Goal: Find specific page/section: Find specific page/section

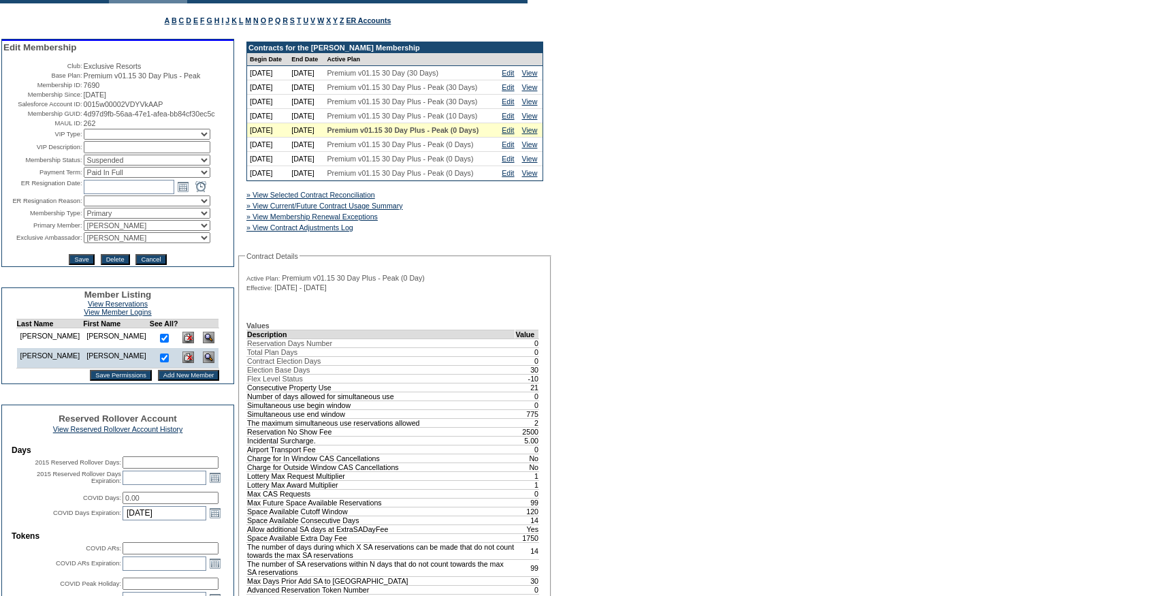
scroll to position [152, 0]
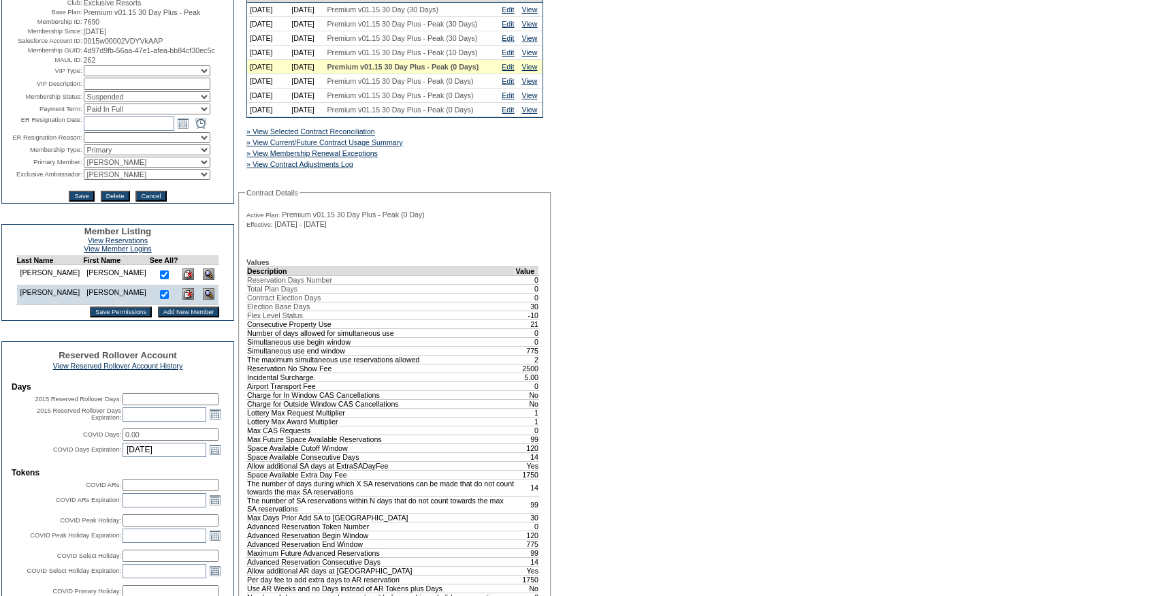
click at [324, 74] on td "[DATE]" at bounding box center [306, 67] width 35 height 14
copy tr "[DATE]"
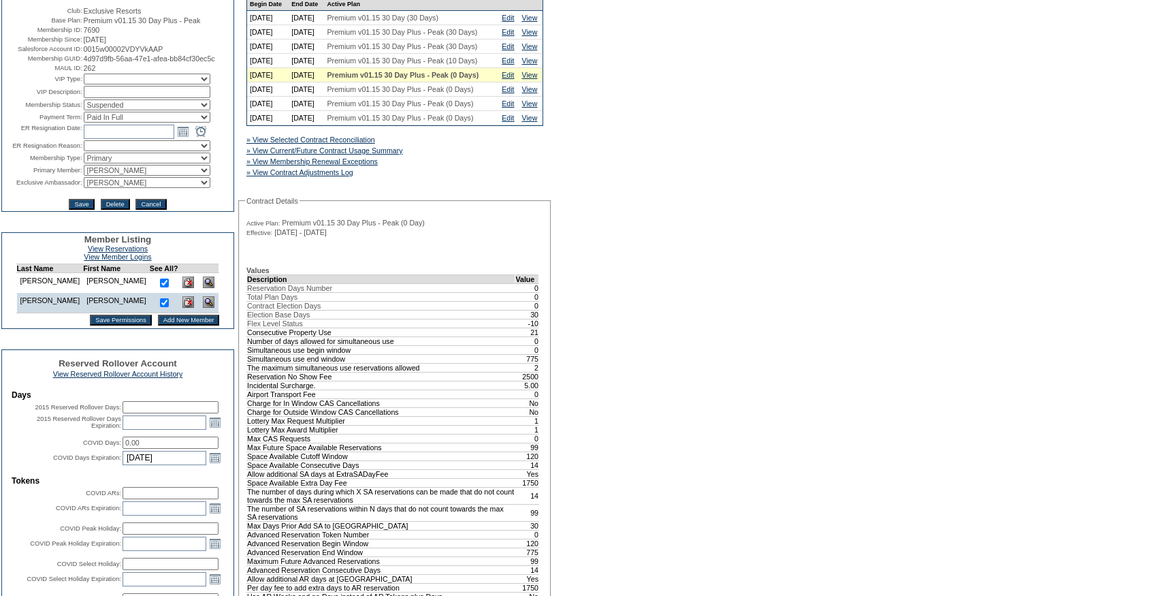
scroll to position [0, 0]
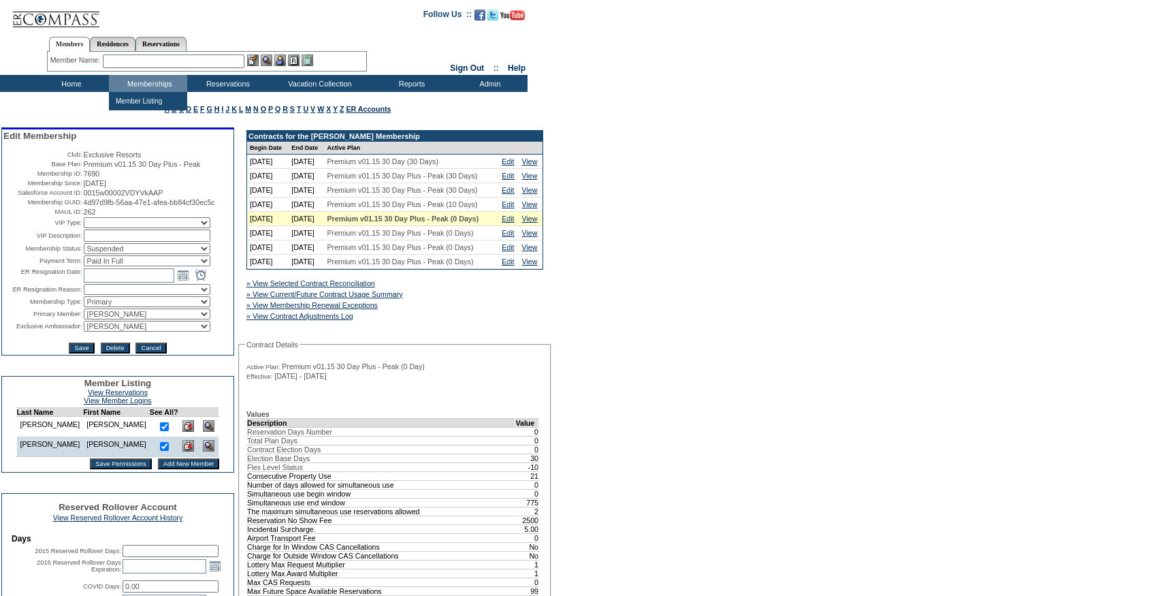
click at [129, 65] on input "text" at bounding box center [174, 61] width 142 height 14
paste input "[DEMOGRAPHIC_DATA]"
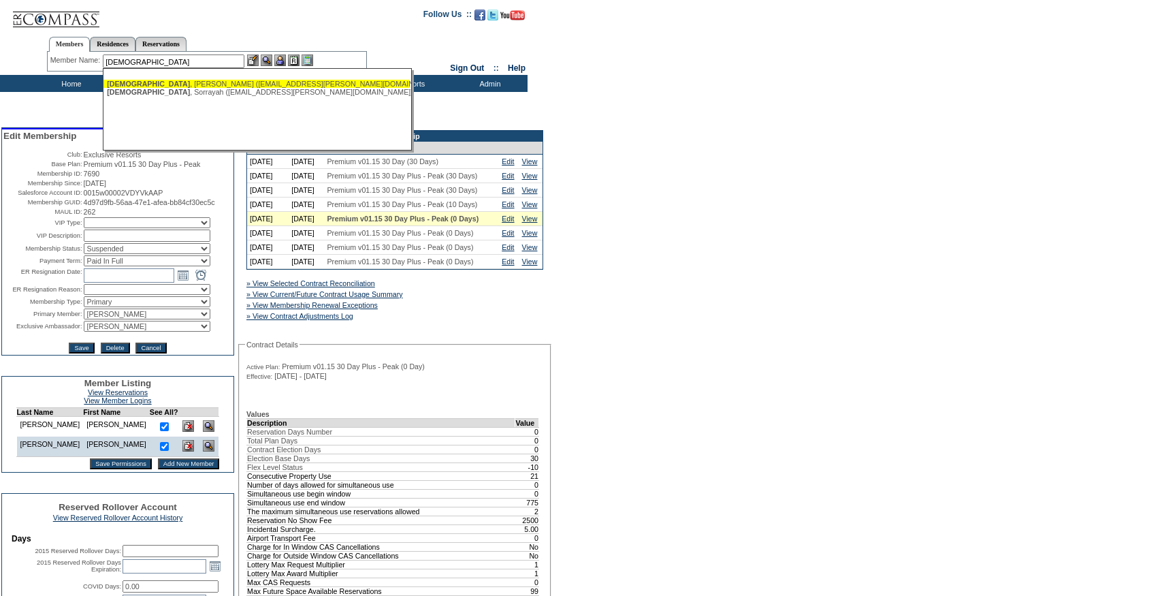
click at [153, 82] on div "[DEMOGRAPHIC_DATA][PERSON_NAME] ([EMAIL_ADDRESS][PERSON_NAME][DOMAIN_NAME])" at bounding box center [257, 84] width 300 height 8
type input "[DEMOGRAPHIC_DATA][PERSON_NAME] ([EMAIL_ADDRESS][PERSON_NAME][DOMAIN_NAME])"
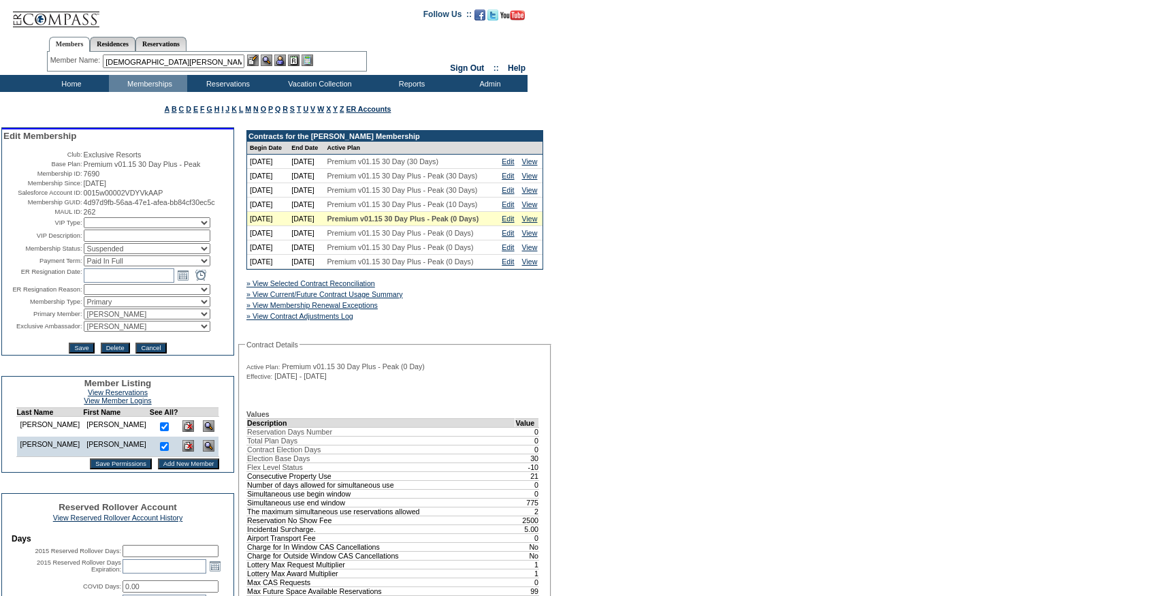
click at [285, 59] on img at bounding box center [280, 60] width 12 height 12
click at [257, 60] on img at bounding box center [253, 60] width 12 height 12
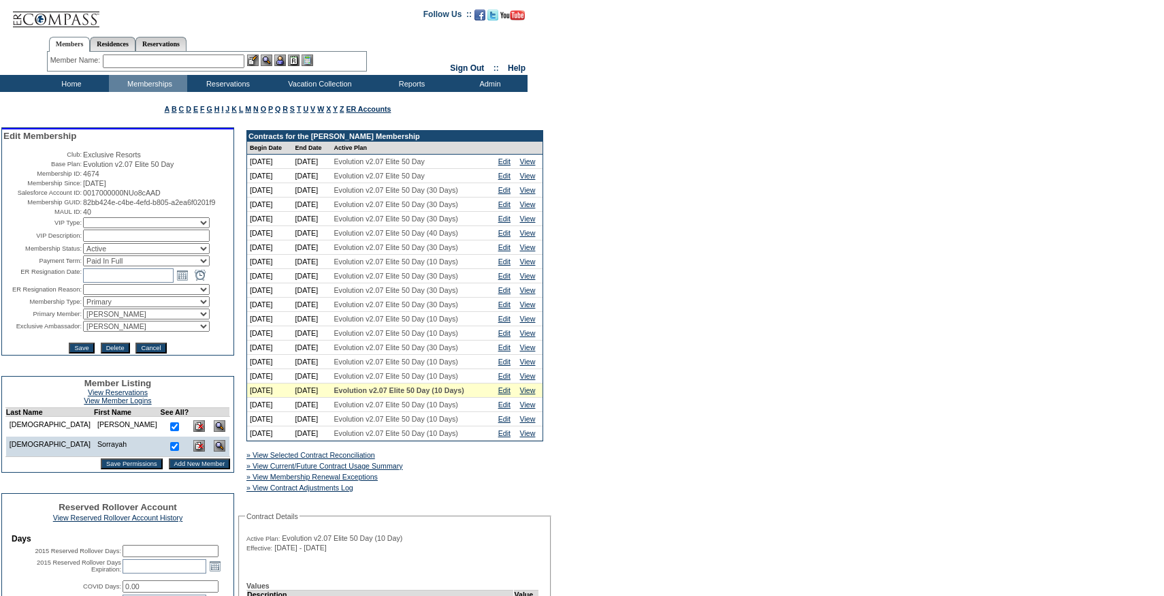
scroll to position [162, 0]
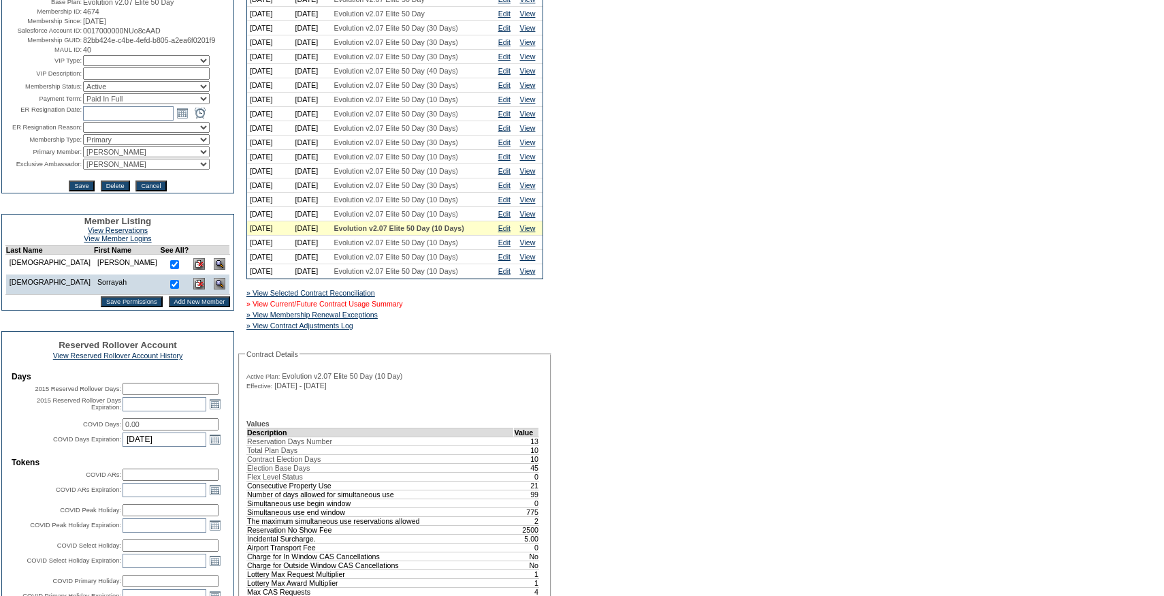
click at [396, 308] on link "» View Current/Future Contract Usage Summary" at bounding box center [324, 304] width 157 height 8
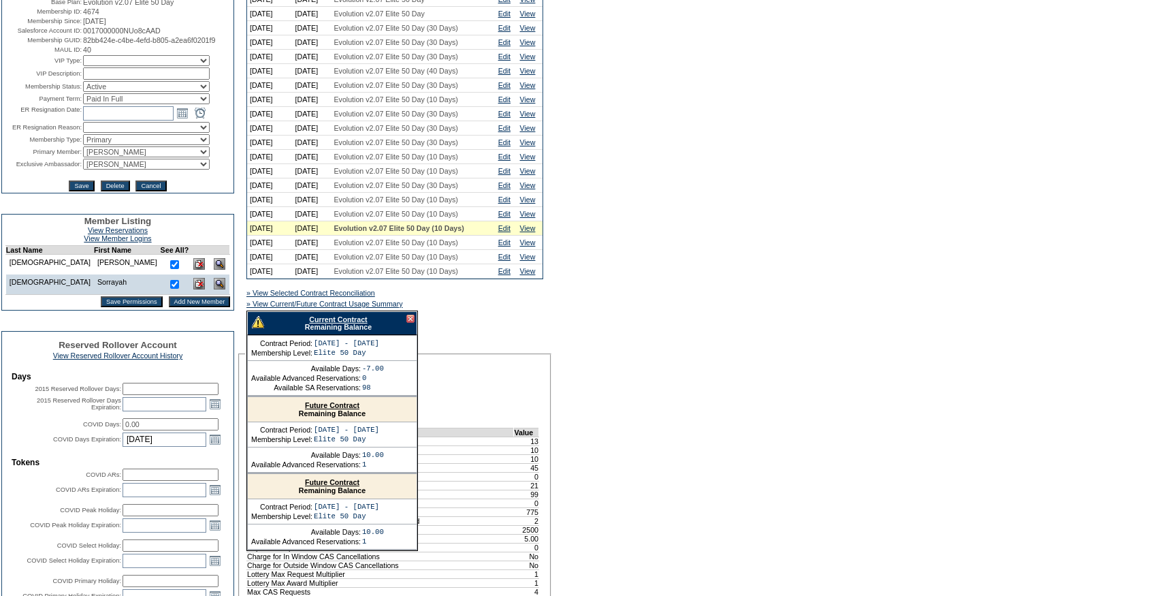
click at [360, 323] on link "Current Contract" at bounding box center [338, 319] width 58 height 8
click at [510, 218] on link "Edit" at bounding box center [504, 214] width 12 height 8
